Goal: Task Accomplishment & Management: Manage account settings

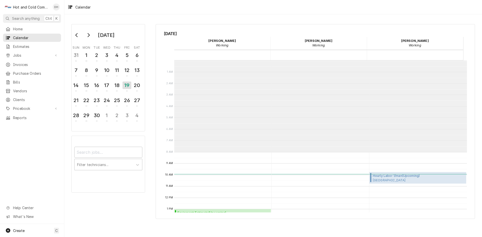
scroll to position [92, 0]
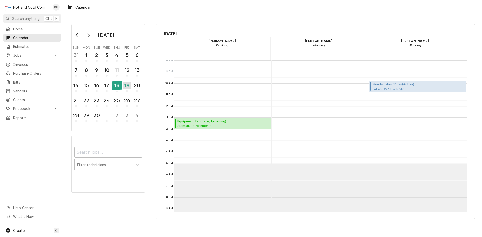
click at [119, 88] on div "18" at bounding box center [117, 85] width 9 height 9
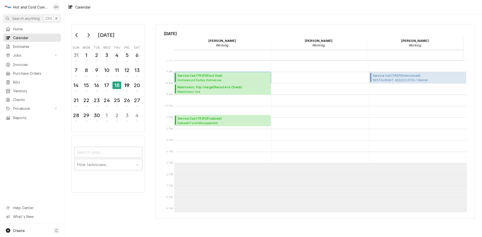
click at [220, 76] on span "Service Call (TRIP) ( Past Due )" at bounding box center [205, 76] width 55 height 5
click at [126, 85] on div "19" at bounding box center [127, 85] width 9 height 9
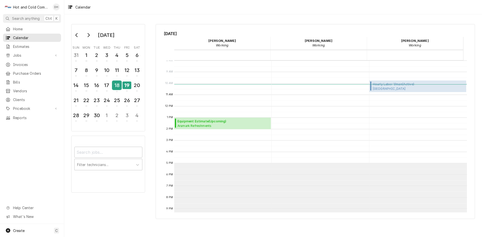
click at [117, 87] on div "18" at bounding box center [117, 85] width 9 height 9
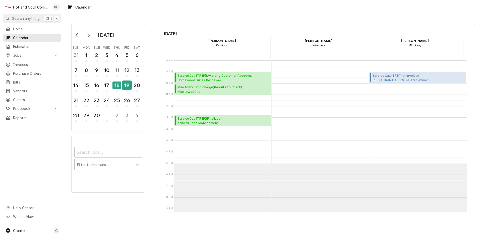
click at [129, 85] on div "19" at bounding box center [127, 85] width 9 height 9
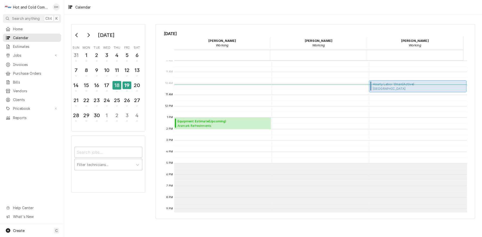
click at [402, 86] on span "Hourly Labor 1/man ( Active )" at bounding box center [412, 84] width 78 height 5
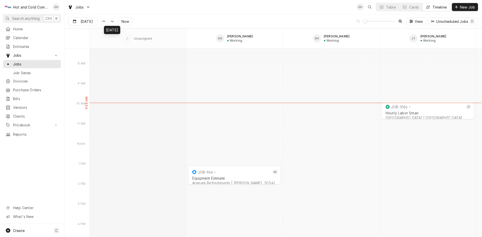
scroll to position [4363, 0]
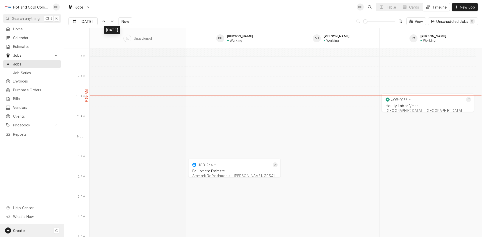
click at [18, 229] on span "Create" at bounding box center [19, 231] width 12 height 4
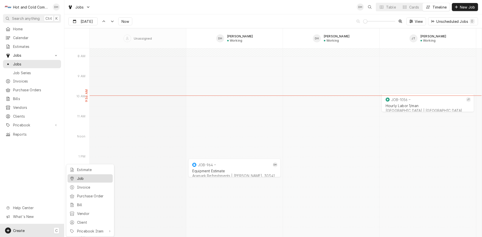
click at [88, 178] on div "Job" at bounding box center [94, 178] width 34 height 5
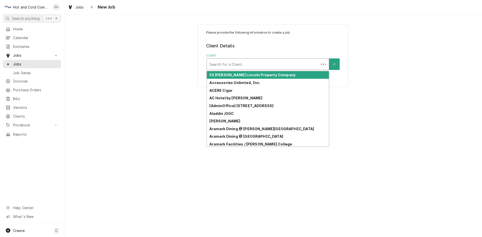
click at [258, 66] on div "Client" at bounding box center [263, 64] width 107 height 9
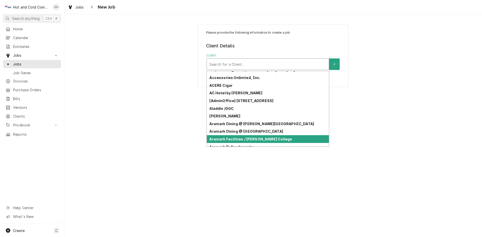
scroll to position [10, 0]
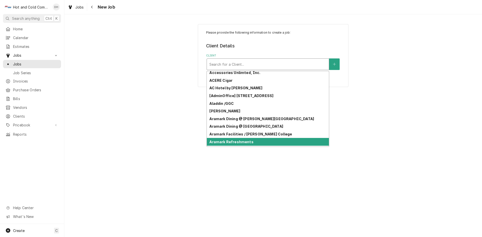
click at [303, 143] on div "Aramark Refreshments" at bounding box center [268, 142] width 122 height 8
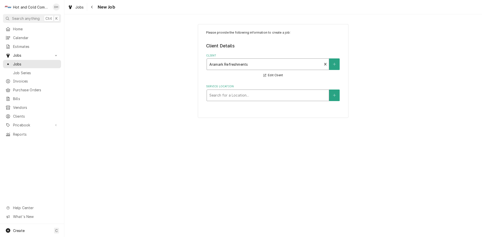
click at [299, 95] on div "Service Location" at bounding box center [268, 95] width 117 height 9
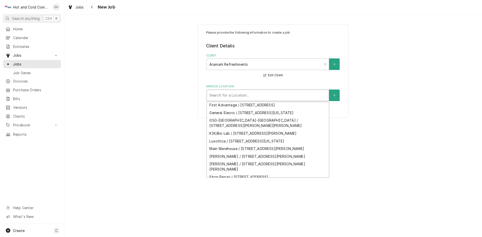
scroll to position [73, 0]
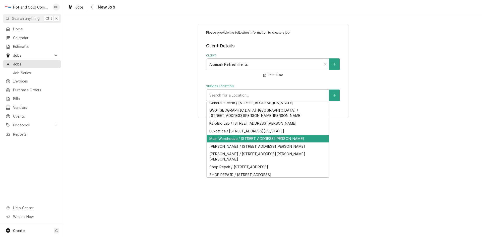
drag, startPoint x: 314, startPoint y: 161, endPoint x: 324, endPoint y: 162, distance: 10.3
click at [314, 143] on div "Main Warehouse / 3334 Catalina Dr, Chamblee, GA 30341" at bounding box center [268, 139] width 122 height 8
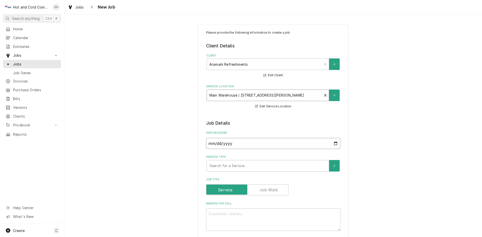
click at [334, 143] on input "2025-09-19" at bounding box center [273, 143] width 134 height 11
type textarea "x"
type input "2025-09-18"
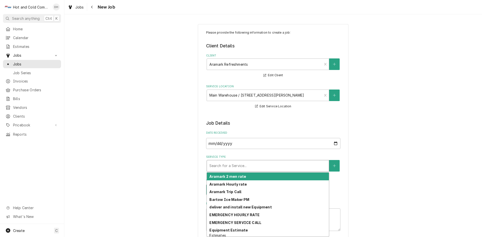
click at [308, 169] on div "Service Type" at bounding box center [268, 166] width 117 height 9
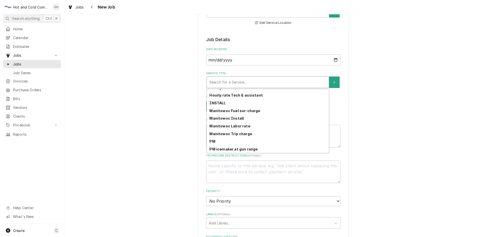
scroll to position [141, 0]
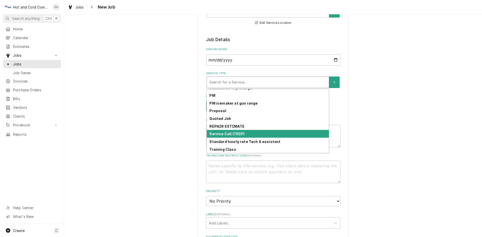
click at [255, 133] on div "Service Call (TRIP)" at bounding box center [268, 134] width 122 height 8
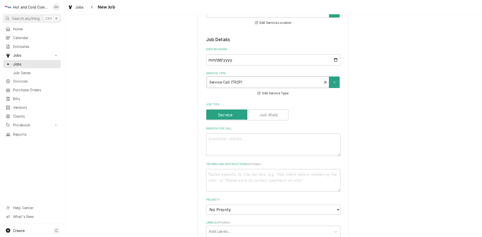
drag, startPoint x: 246, startPoint y: 133, endPoint x: 252, endPoint y: 135, distance: 6.7
click at [246, 133] on div "Reason For Call" at bounding box center [273, 141] width 134 height 29
click at [287, 140] on textarea "Reason For Call" at bounding box center [273, 145] width 134 height 23
type textarea "x"
type textarea "P"
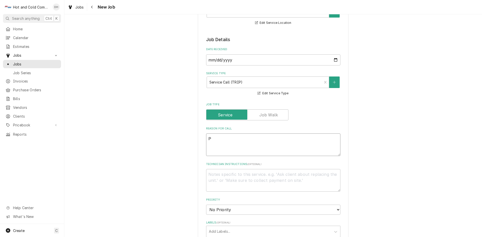
type textarea "x"
type textarea "PM"
type textarea "x"
type textarea "PM"
type textarea "x"
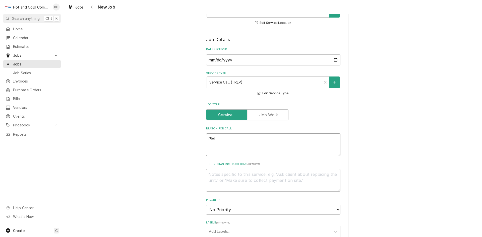
type textarea "PM w"
type textarea "x"
type textarea "PM wa"
type textarea "x"
type textarea "PM wal"
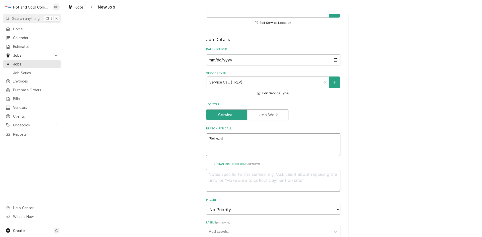
type textarea "x"
type textarea "PM walk"
type textarea "x"
type textarea "PM walk"
type textarea "x"
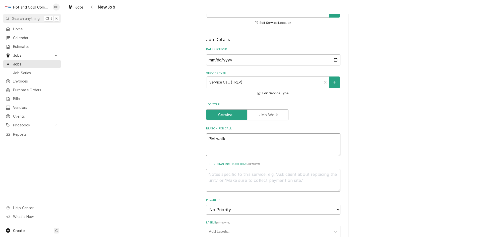
type textarea "PM walk i"
type textarea "x"
type textarea "PM walk in"
type textarea "x"
type textarea "PM walk ins"
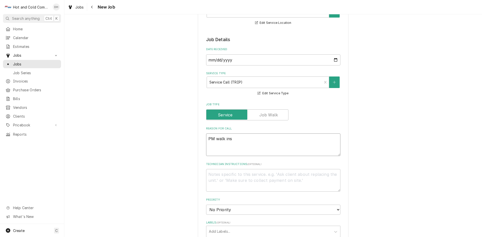
type textarea "x"
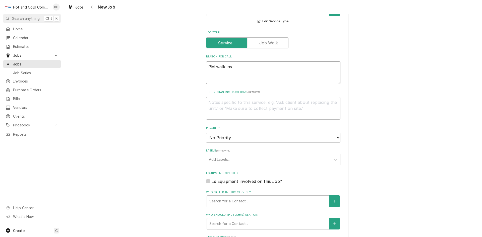
scroll to position [168, 0]
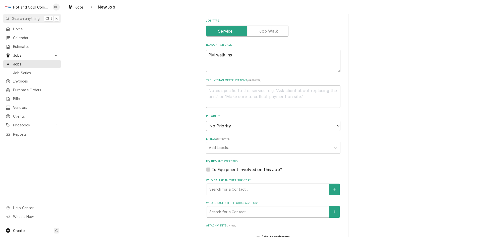
type textarea "PM walk ins"
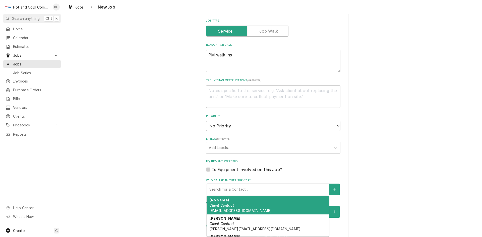
click at [264, 188] on div "Who called in this service?" at bounding box center [268, 189] width 117 height 9
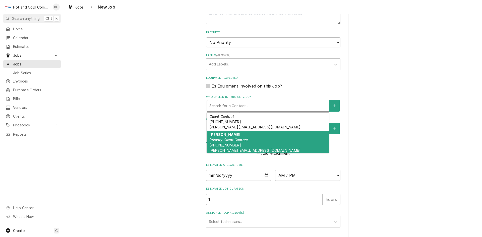
scroll to position [103, 0]
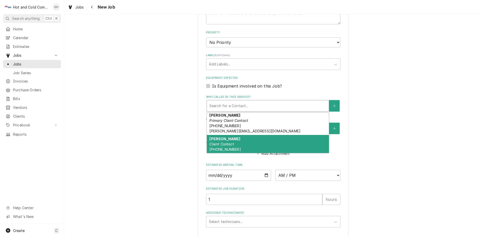
click at [272, 145] on div "Ronnie Client Contact (470) 859-3732" at bounding box center [268, 144] width 122 height 18
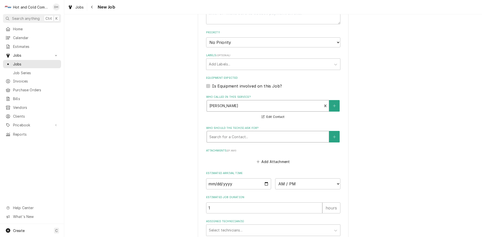
click at [276, 138] on div "Who should the tech(s) ask for?" at bounding box center [268, 136] width 117 height 9
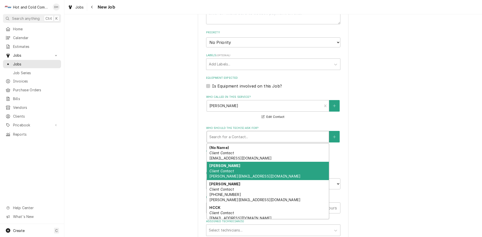
scroll to position [68, 0]
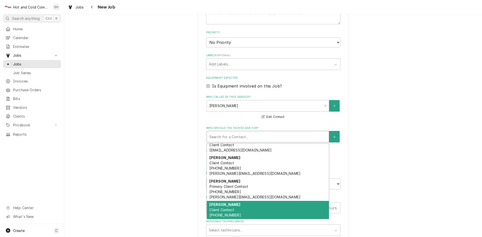
click at [257, 208] on div "Ronnie Client Contact (470) 859-3732" at bounding box center [268, 210] width 122 height 18
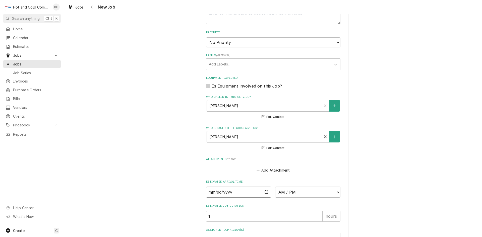
click at [266, 191] on input "Date" at bounding box center [238, 192] width 65 height 11
type textarea "x"
type input "2025-09-23"
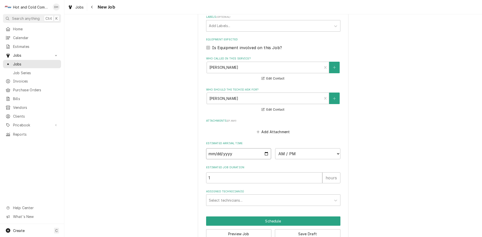
scroll to position [302, 0]
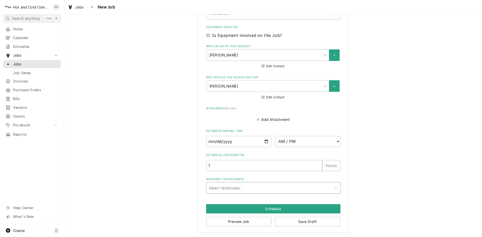
click at [272, 188] on div "Assigned Technician(s)" at bounding box center [269, 188] width 120 height 9
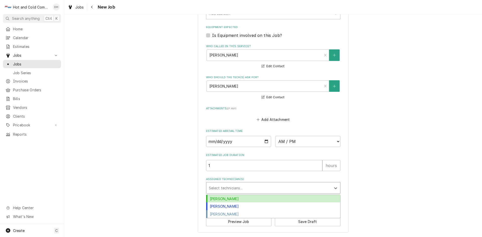
click at [232, 198] on div "[PERSON_NAME]" at bounding box center [273, 199] width 134 height 8
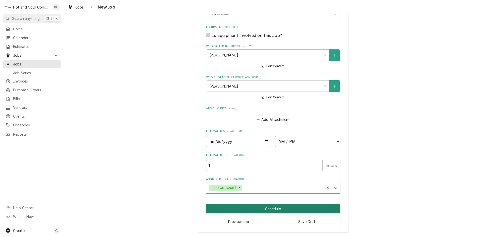
click at [276, 210] on button "Schedule" at bounding box center [273, 208] width 134 height 9
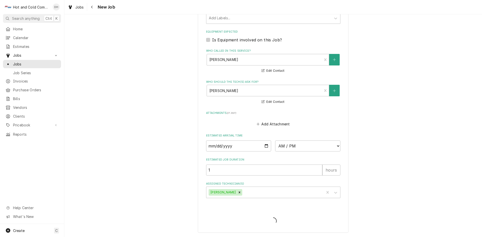
type textarea "x"
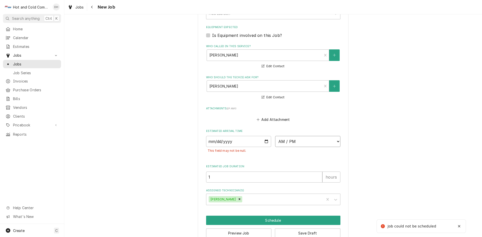
click at [338, 142] on select "AM / PM 6:00 AM 6:15 AM 6:30 AM 6:45 AM 7:00 AM 7:15 AM 7:30 AM 7:45 AM 8:00 AM…" at bounding box center [307, 141] width 65 height 11
select select "08:00:00"
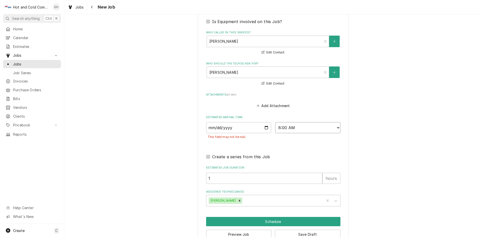
scroll to position [329, 0]
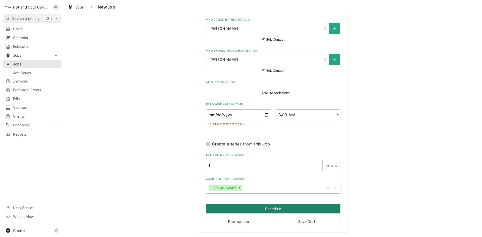
click at [279, 210] on button "Schedule" at bounding box center [273, 208] width 134 height 9
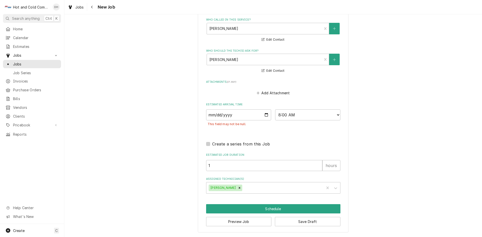
scroll to position [312, 0]
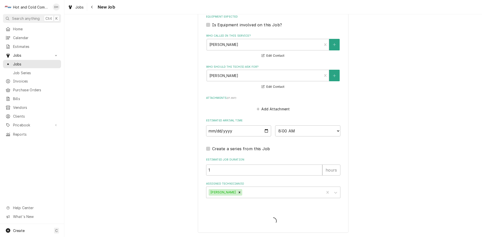
type textarea "x"
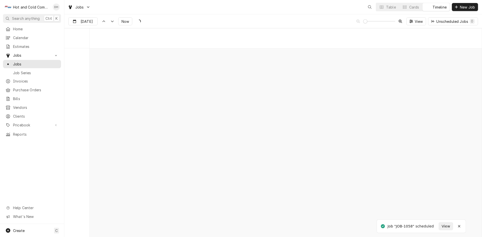
scroll to position [3931, 0]
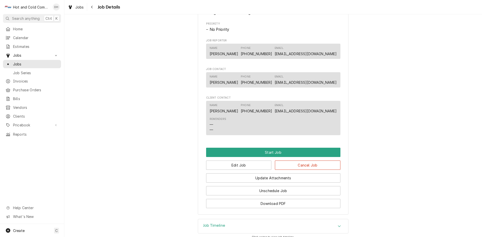
scroll to position [251, 0]
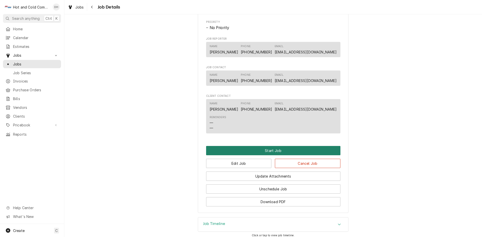
click at [279, 155] on button "Start Job" at bounding box center [273, 150] width 134 height 9
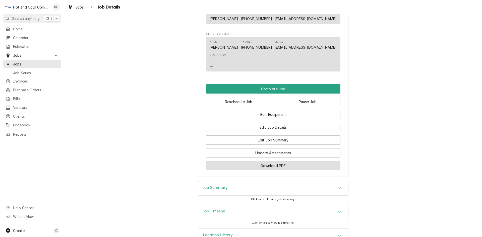
scroll to position [335, 0]
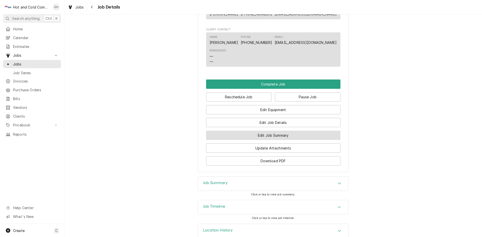
click at [283, 140] on button "Edit Job Summary" at bounding box center [273, 135] width 134 height 9
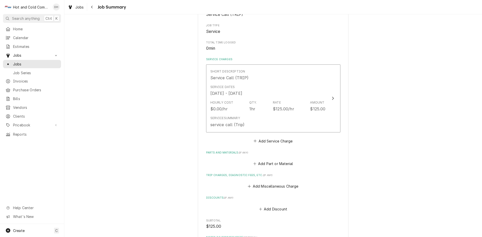
scroll to position [84, 0]
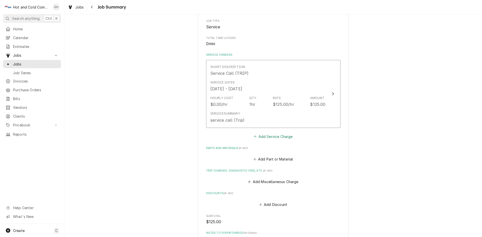
click at [283, 137] on button "Add Service Charge" at bounding box center [273, 136] width 41 height 7
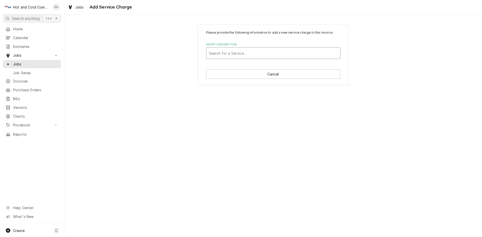
click at [285, 53] on div "Short Description" at bounding box center [273, 53] width 129 height 9
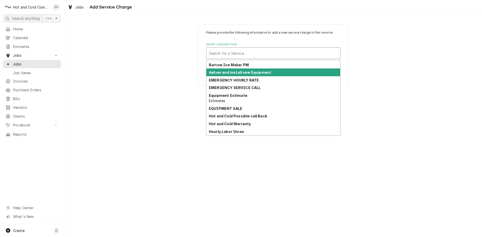
scroll to position [27, 0]
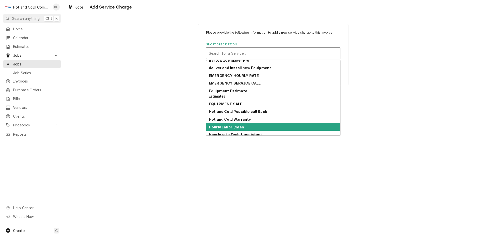
click at [302, 124] on div "Hourly Labor 1/man" at bounding box center [273, 127] width 134 height 8
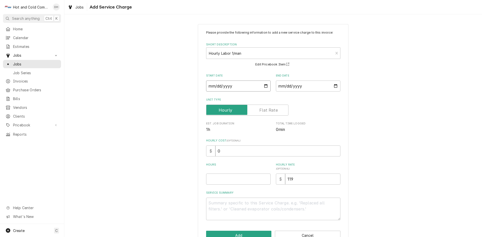
click at [264, 86] on input "Start Date" at bounding box center [238, 86] width 65 height 11
type textarea "x"
type input "2025-09-18"
click at [334, 85] on input "End Date" at bounding box center [308, 86] width 65 height 11
type textarea "x"
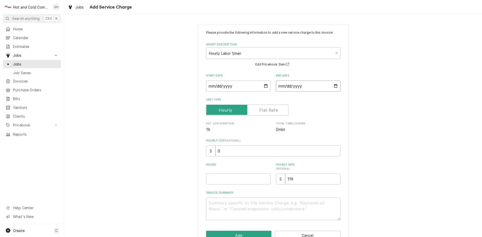
type input "2025-09-18"
click at [258, 177] on input "Hours" at bounding box center [238, 179] width 65 height 11
type textarea "x"
type input "3"
type textarea "x"
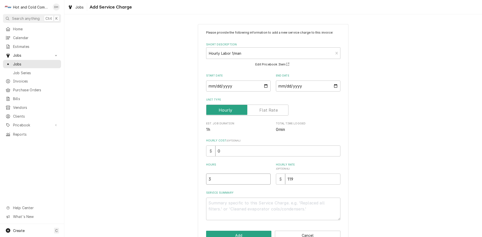
type input "3.7"
type textarea "x"
type input "3.75"
click at [322, 176] on input "119" at bounding box center [312, 179] width 55 height 11
type textarea "x"
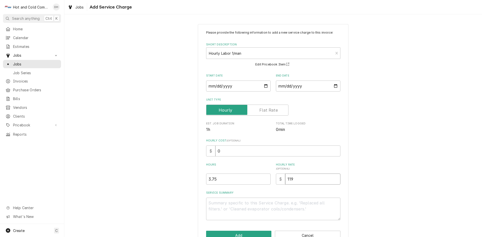
type input "11"
type textarea "x"
type input "1"
type textarea "x"
type input "12"
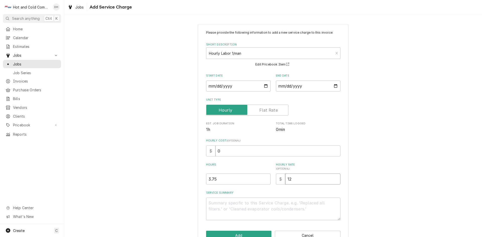
type textarea "x"
type input "125"
type textarea "x"
type input "125.0"
type textarea "x"
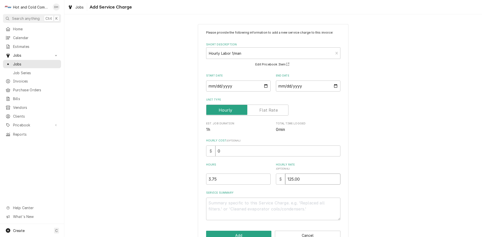
type input "125.00"
click at [239, 202] on textarea "Service Summary" at bounding box center [273, 209] width 134 height 23
type textarea "x"
type textarea "9"
type textarea "x"
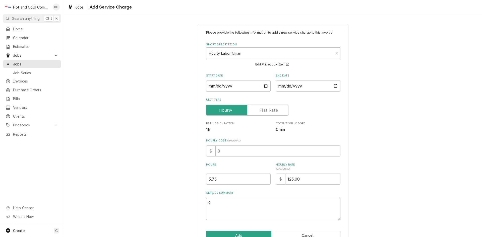
type textarea "9/"
type textarea "x"
type textarea "9/1"
type textarea "x"
type textarea "9/18"
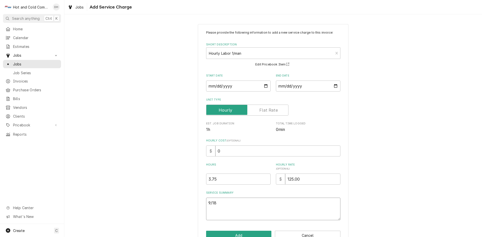
type textarea "x"
type textarea "9/18/"
type textarea "x"
type textarea "9/18/2"
type textarea "x"
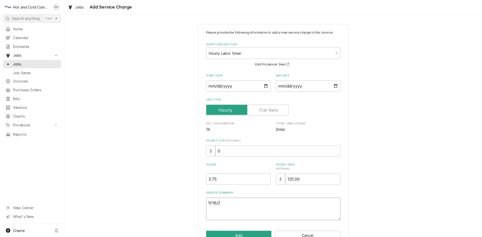
type textarea "9/18/25"
type textarea "x"
type textarea "9/18/25"
type textarea "x"
type textarea "9/18/25 F"
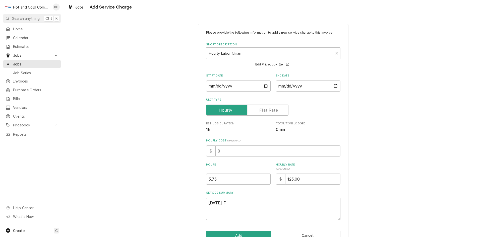
type textarea "x"
type textarea "9/18/25 Fo"
type textarea "x"
type textarea "9/18/25 Fou"
type textarea "x"
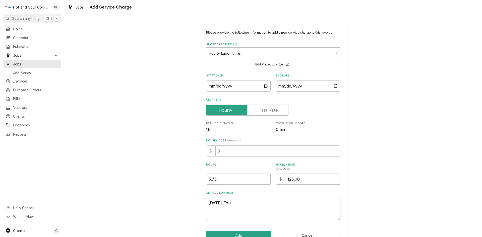
type textarea "9/18/25 Foun"
type textarea "x"
type textarea "9/18/25 Found"
type textarea "x"
type textarea "9/18/25 Found"
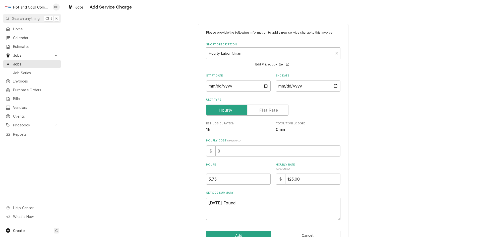
type textarea "x"
type textarea "9/18/25 Found u"
type textarea "x"
type textarea "9/18/25 Found un"
type textarea "x"
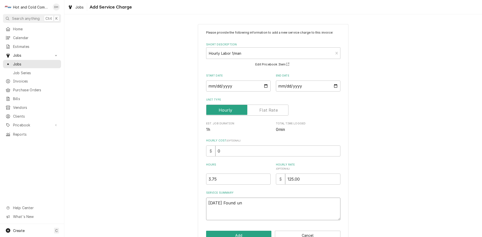
type textarea "9/18/25 Found uni"
type textarea "x"
type textarea "9/18/25 Found unit"
type textarea "x"
type textarea "9/18/25 Found unit"
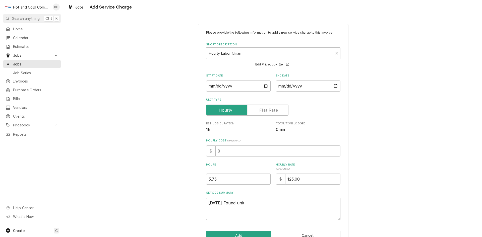
type textarea "x"
type textarea "9/18/25 Found unit c"
type textarea "x"
type textarea "9/18/25 Found unit cu"
type textarea "x"
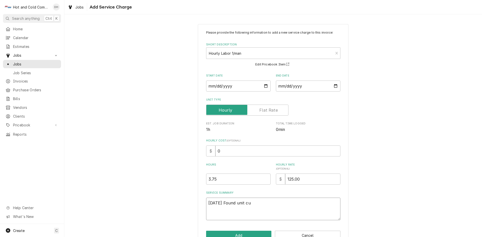
type textarea "9/18/25 Found unit cut"
type textarea "x"
type textarea "9/18/25 Found unit cutt"
type textarea "x"
type textarea "9/18/25 Found unit cutti"
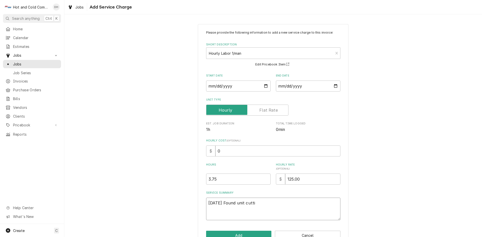
type textarea "x"
type textarea "9/18/25 Found unit cuttin"
type textarea "x"
type textarea "9/18/25 Found unit cutting"
type textarea "x"
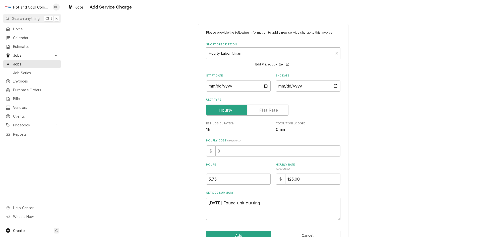
type textarea "9/18/25 Found unit cutting"
type textarea "x"
type textarea "9/18/25 Found unit cutting o"
type textarea "x"
type textarea "9/18/25 Found unit cutting of"
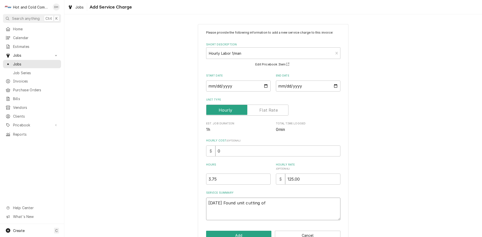
type textarea "x"
type textarea "9/18/25 Found unit cutting off"
type textarea "x"
type textarea "9/18/25 Found unit cutting off"
type textarea "x"
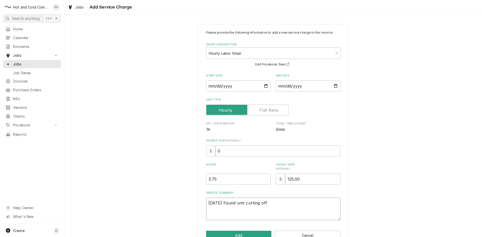
type textarea "9/18/25 Found unit cutting off ("
type textarea "x"
type textarea "9/18/25 Found unit cutting off (c"
type textarea "x"
type textarea "9/18/25 Found unit cutting off (co"
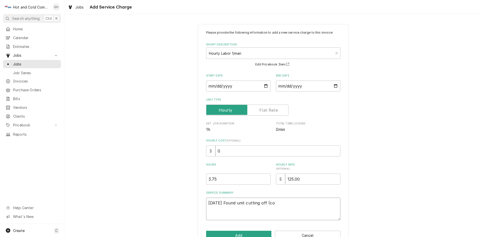
type textarea "x"
type textarea "9/18/25 Found unit cutting off (com"
type textarea "x"
type textarea "9/18/25 Found unit cutting off (comp"
type textarea "x"
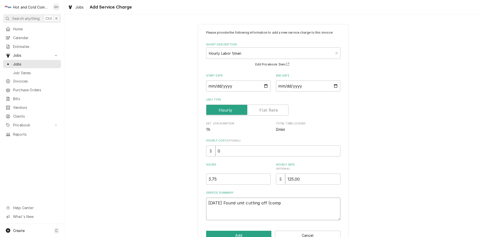
type textarea "9/18/25 Found unit cutting off (compr"
type textarea "x"
type textarea "9/18/25 Found unit cutting off (compre"
type textarea "x"
type textarea "9/18/25 Found unit cutting off (compres"
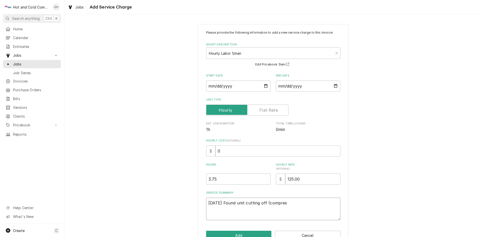
type textarea "x"
type textarea "9/18/25 Found unit cutting off (compress"
type textarea "x"
type textarea "9/18/25 Found unit cutting off (compresso"
type textarea "x"
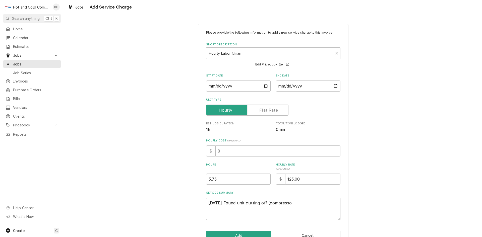
type textarea "9/18/25 Found unit cutting off (compressor"
type textarea "x"
type textarea "9/18/25 Found unit cutting off (compressors"
type textarea "x"
type textarea "9/18/25 Found unit cutting off (compressors)"
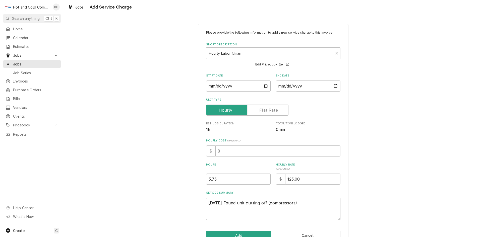
type textarea "x"
type textarea "9/18/25 Found unit cutting off (compressors)"
type textarea "x"
type textarea "9/18/25 Found unit cutting off (compressors) o"
type textarea "x"
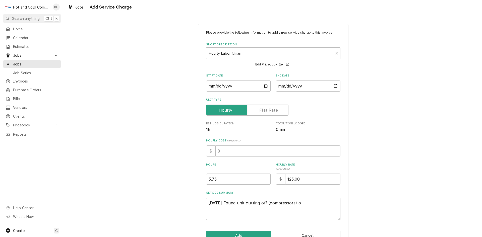
type textarea "9/18/25 Found unit cutting off (compressors) on"
type textarea "x"
type textarea "9/18/25 Found unit cutting off (compressors) on"
type textarea "x"
type textarea "9/18/25 Found unit cutting off (compressors) on h"
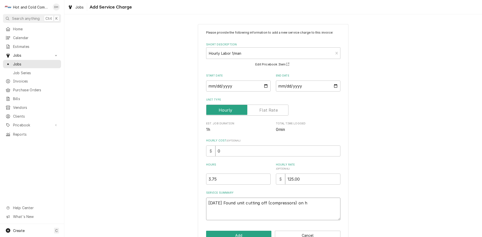
type textarea "x"
type textarea "9/18/25 Found unit cutting off (compressors) on hi"
type textarea "x"
type textarea "9/18/25 Found unit cutting off (compressors) on hig"
type textarea "x"
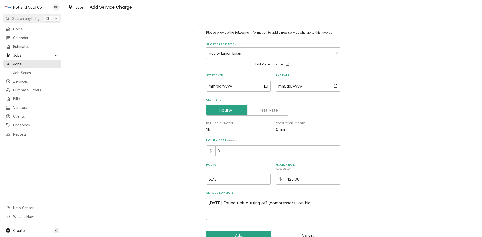
type textarea "9/18/25 Found unit cutting off (compressors) on high"
type textarea "x"
type textarea "9/18/25 Found unit cutting off (compressors) on high"
type textarea "x"
type textarea "9/18/25 Found unit cutting off (compressors) on high p"
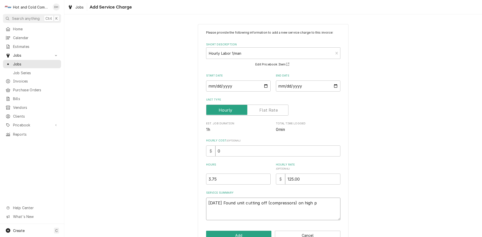
type textarea "x"
type textarea "9/18/25 Found unit cutting off (compressors) on high pr"
type textarea "x"
type textarea "9/18/25 Found unit cutting off (compressors) on high pre"
type textarea "x"
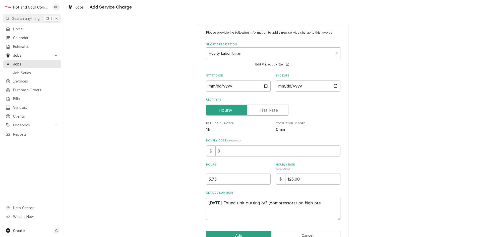
type textarea "9/18/25 Found unit cutting off (compressors) on high pres"
type textarea "x"
type textarea "9/18/25 Found unit cutting off (compressors) on high press"
type textarea "x"
type textarea "9/18/25 Found unit cutting off (compressors) on high pressu"
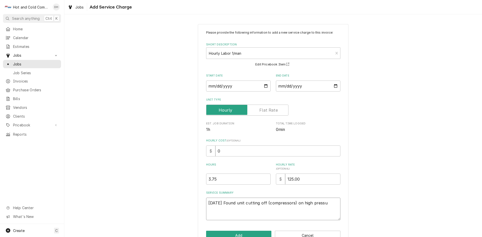
type textarea "x"
type textarea "9/18/25 Found unit cutting off (compressors) on high pressur"
type textarea "x"
type textarea "9/18/25 Found unit cutting off (compressors) on high pressure"
type textarea "x"
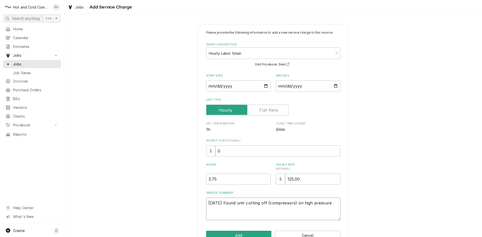
type textarea "9/18/25 Found unit cutting off (compressors) on high pressure,"
type textarea "x"
type textarea "9/18/25 Found unit cutting off (compressors) on high pressure,"
type textarea "x"
type textarea "9/18/25 Found unit cutting off (compressors) on high pressure, f"
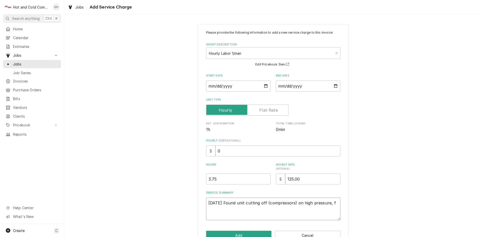
type textarea "x"
type textarea "9/18/25 Found unit cutting off (compressors) on high pressure, fo"
type textarea "x"
type textarea "9/18/25 Found unit cutting off (compressors) on high pressure, fou"
type textarea "x"
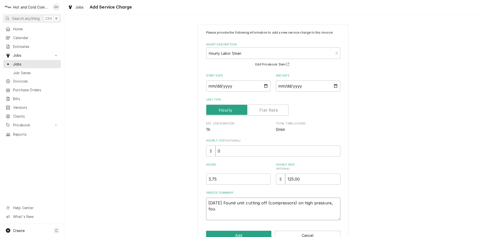
type textarea "9/18/25 Found unit cutting off (compressors) on high pressure, foun"
type textarea "x"
type textarea "9/18/25 Found unit cutting off (compressors) on high pressure, found"
type textarea "x"
type textarea "9/18/25 Found unit cutting off (compressors) on high pressure, found"
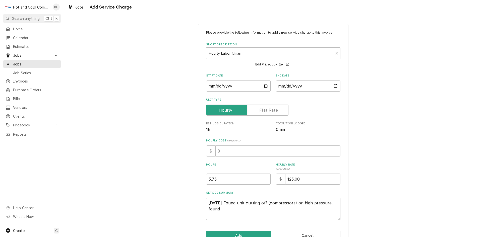
type textarea "x"
type textarea "9/18/25 Found unit cutting off (compressors) on high pressure, found e"
type textarea "x"
type textarea "9/18/25 Found unit cutting off (compressors) on high pressure, found ex"
type textarea "x"
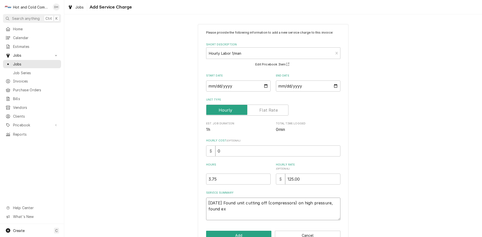
type textarea "9/18/25 Found unit cutting off (compressors) on high pressure, found ext"
type textarea "x"
type textarea "9/18/25 Found unit cutting off (compressors) on high pressure, found extr"
type textarea "x"
type textarea "9/18/25 Found unit cutting off (compressors) on high pressure, found extre"
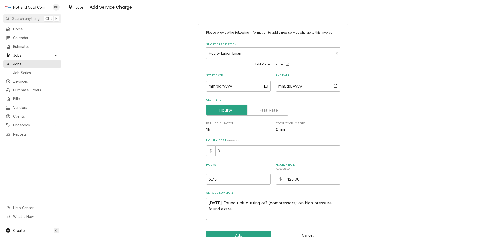
type textarea "x"
type textarea "9/18/25 Found unit cutting off (compressors) on high pressure, found extrem"
type textarea "x"
type textarea "9/18/25 Found unit cutting off (compressors) on high pressure, found extreml"
type textarea "x"
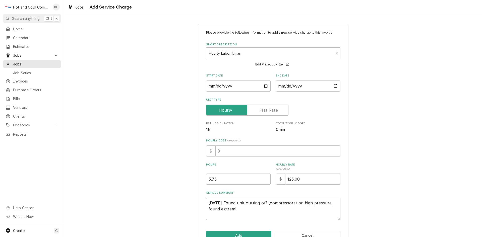
type textarea "9/18/25 Found unit cutting off (compressors) on high pressure, found extremly"
type textarea "x"
type textarea "9/18/25 Found unit cutting off (compressors) on high pressure, found extremly"
type textarea "x"
type textarea "9/18/25 Found unit cutting off (compressors) on high pressure, found extremly d"
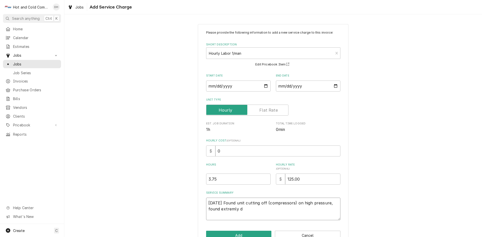
type textarea "x"
type textarea "9/18/25 Found unit cutting off (compressors) on high pressure, found extremly di"
type textarea "x"
type textarea "9/18/25 Found unit cutting off (compressors) on high pressure, found extremly d…"
type textarea "x"
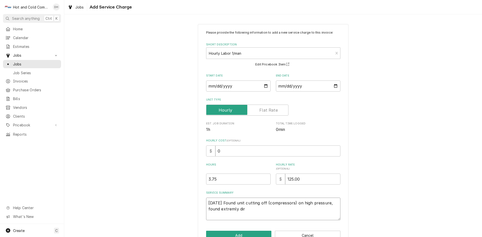
type textarea "9/18/25 Found unit cutting off (compressors) on high pressure, found extremly d…"
type textarea "x"
type textarea "9/18/25 Found unit cutting off (compressors) on high pressure, found extremly d…"
type textarea "x"
type textarea "9/18/25 Found unit cutting off (compressors) on high pressure, found extremly d…"
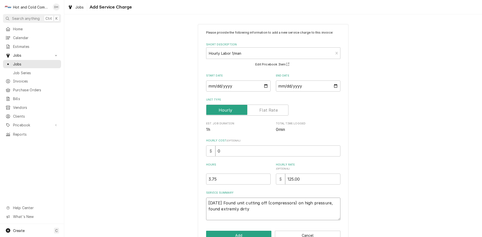
type textarea "x"
type textarea "9/18/25 Found unit cutting off (compressors) on high pressure, found extremly d…"
type textarea "x"
type textarea "9/18/25 Found unit cutting off (compressors) on high pressure, found extremly d…"
type textarea "x"
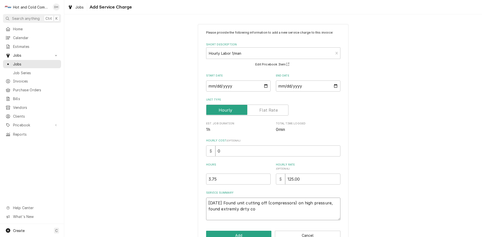
type textarea "9/18/25 Found unit cutting off (compressors) on high pressure, found extremly d…"
type textarea "x"
type textarea "9/18/25 Found unit cutting off (compressors) on high pressure, found extremly d…"
type textarea "x"
type textarea "9/18/25 Found unit cutting off (compressors) on high pressure, found extremly d…"
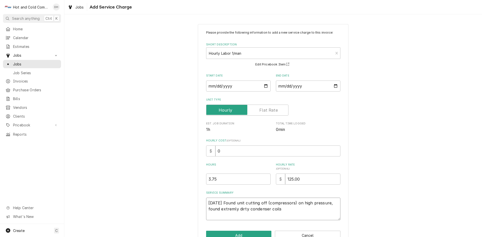
click at [227, 209] on textarea "9/18/25 Found unit cutting off (compressors) on high pressure, found extremly d…" at bounding box center [273, 209] width 134 height 23
click at [291, 213] on textarea "9/18/25 Found unit cutting off (compressors) on high pressure, found extremely …" at bounding box center [273, 209] width 134 height 23
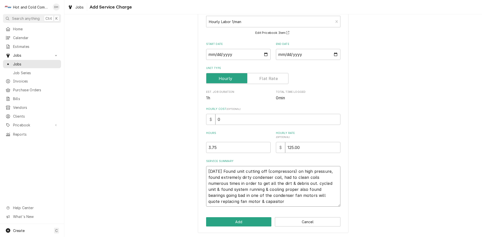
scroll to position [32, 0]
click at [219, 147] on input "3.75" at bounding box center [238, 147] width 65 height 11
click at [239, 225] on button "Add" at bounding box center [239, 221] width 66 height 9
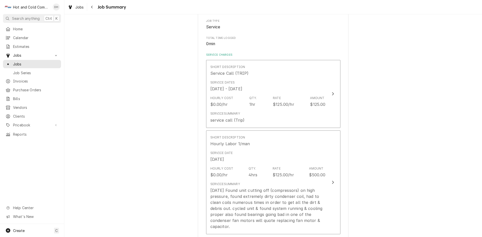
scroll to position [167, 0]
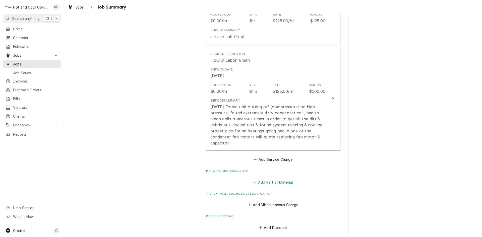
click at [282, 183] on button "Add Part or Material" at bounding box center [272, 182] width 41 height 7
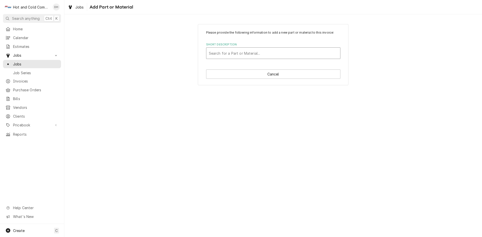
click at [275, 54] on div "Short Description" at bounding box center [273, 53] width 129 height 9
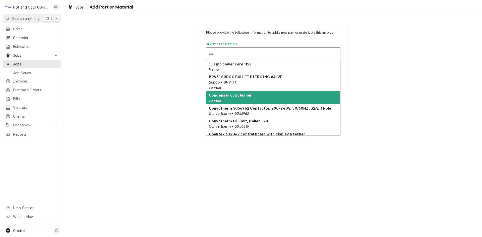
click at [291, 100] on div "Condenser coil cleaner service" at bounding box center [273, 97] width 134 height 13
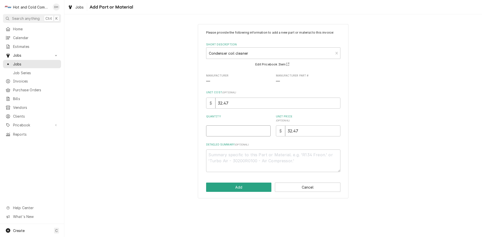
click at [215, 131] on input "Quantity" at bounding box center [238, 131] width 65 height 11
click at [242, 185] on button "Add" at bounding box center [239, 187] width 66 height 9
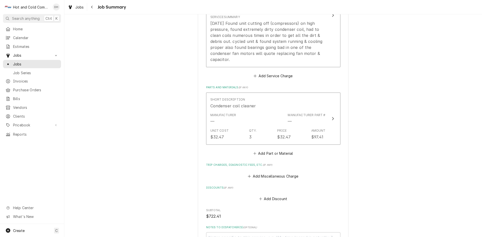
scroll to position [335, 0]
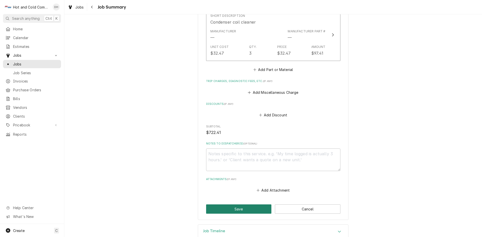
click at [236, 210] on button "Save" at bounding box center [239, 209] width 66 height 9
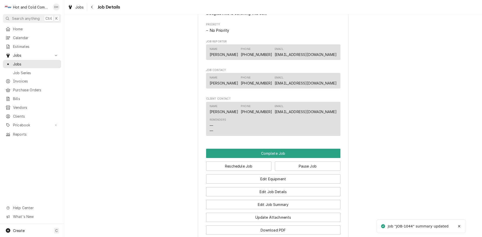
scroll to position [446, 0]
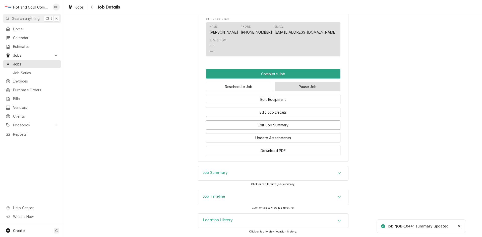
click at [318, 86] on button "Pause Job" at bounding box center [308, 86] width 66 height 9
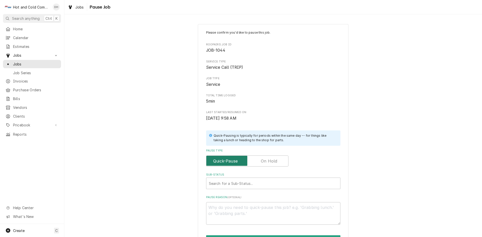
click at [277, 163] on input "Pause Type" at bounding box center [247, 161] width 78 height 11
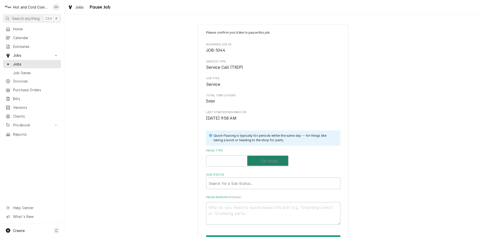
checkbox input "true"
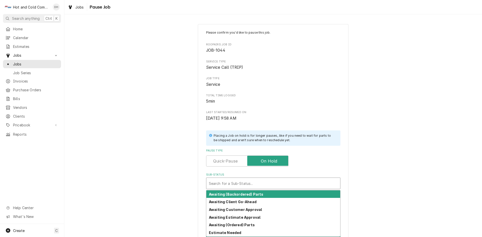
click at [255, 181] on div "Sub-Status" at bounding box center [273, 183] width 129 height 9
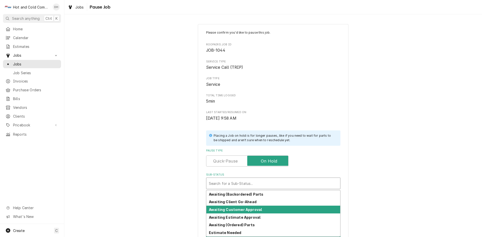
click at [248, 211] on strong "Awaiting Customer Approval" at bounding box center [235, 210] width 53 height 4
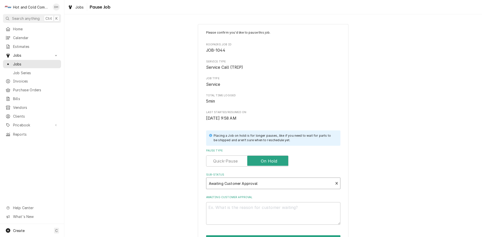
scroll to position [44, 0]
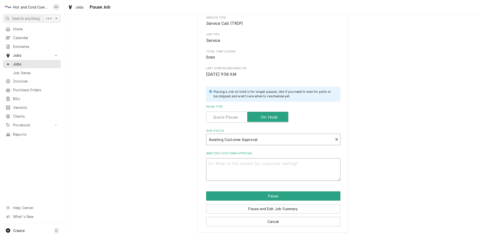
drag, startPoint x: 229, startPoint y: 167, endPoint x: 233, endPoint y: 167, distance: 3.8
click at [230, 167] on textarea "Awaiting Customer Approval" at bounding box center [273, 170] width 134 height 23
type textarea "x"
type textarea "o"
type textarea "x"
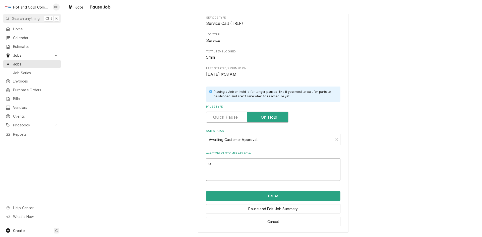
type textarea "on"
type textarea "x"
type textarea "on"
type textarea "x"
type textarea "on n"
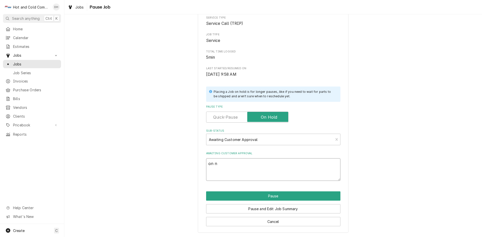
type textarea "x"
type textarea "on ne"
type textarea "x"
type textarea "on new"
type textarea "x"
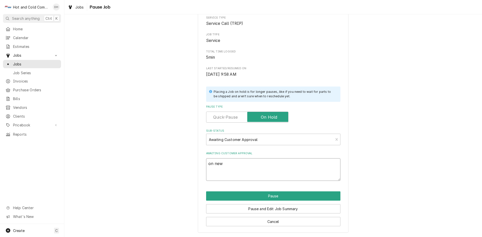
type textarea "on new"
type textarea "x"
type textarea "on new m"
type textarea "x"
type textarea "on new mo"
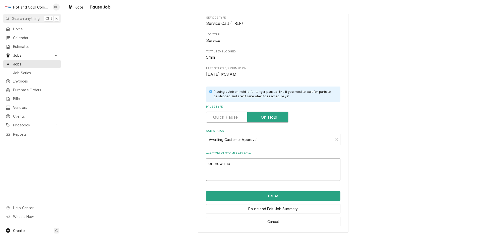
type textarea "x"
type textarea "on new mot"
type textarea "x"
type textarea "on new moto"
type textarea "x"
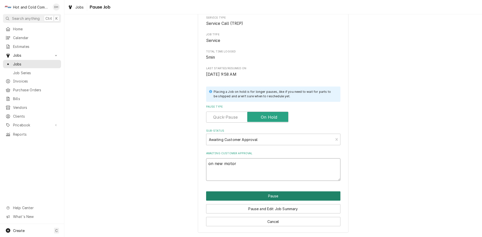
type textarea "on new motor"
drag, startPoint x: 284, startPoint y: 198, endPoint x: 288, endPoint y: 196, distance: 3.6
click at [285, 197] on button "Pause" at bounding box center [273, 196] width 134 height 9
type textarea "x"
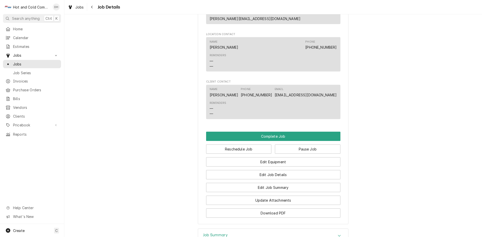
scroll to position [437, 0]
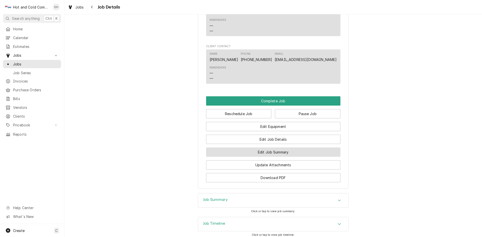
drag, startPoint x: 299, startPoint y: 125, endPoint x: 302, endPoint y: 125, distance: 2.5
click at [300, 148] on button "Edit Job Summary" at bounding box center [273, 152] width 134 height 9
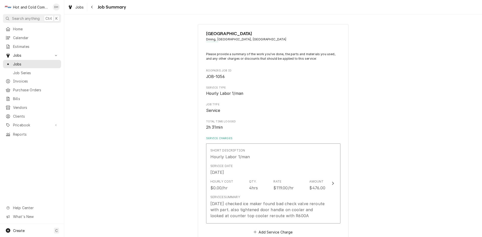
scroll to position [84, 0]
